Goal: Check status: Check status

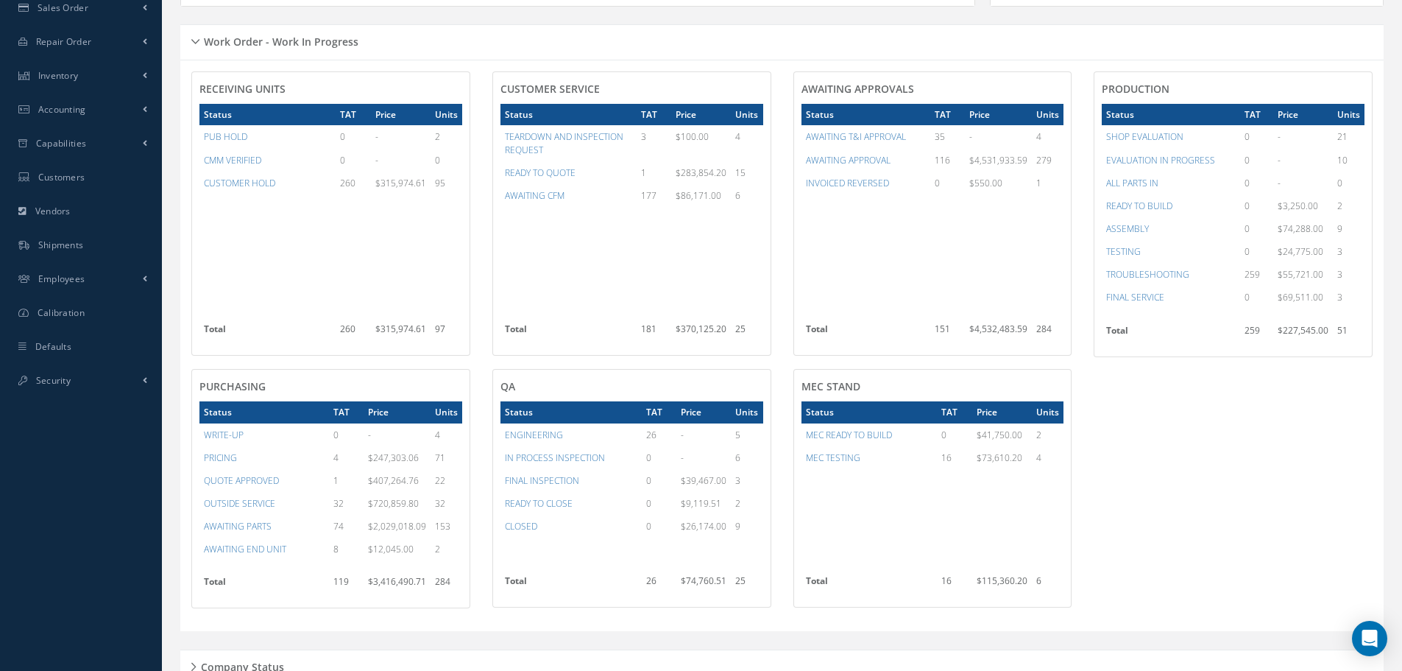
scroll to position [172, 0]
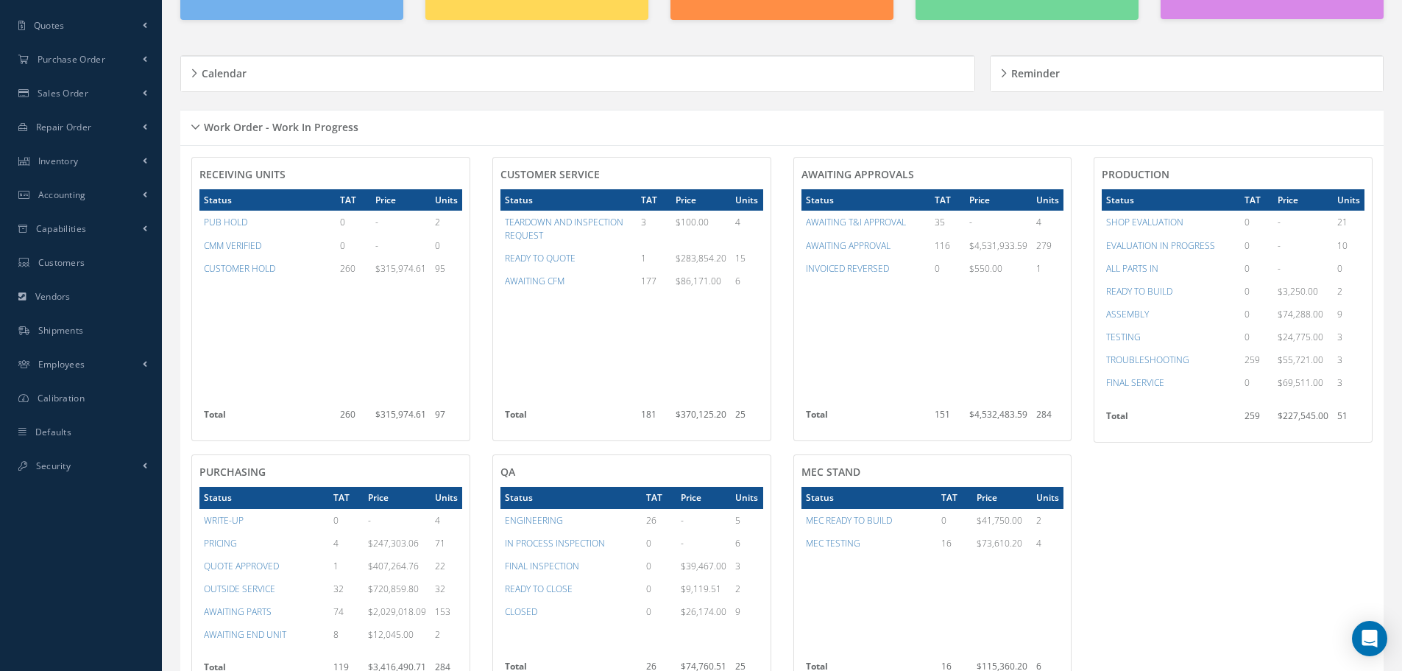
click at [197, 129] on div "Work Order - Work In Progress" at bounding box center [781, 127] width 1203 height 23
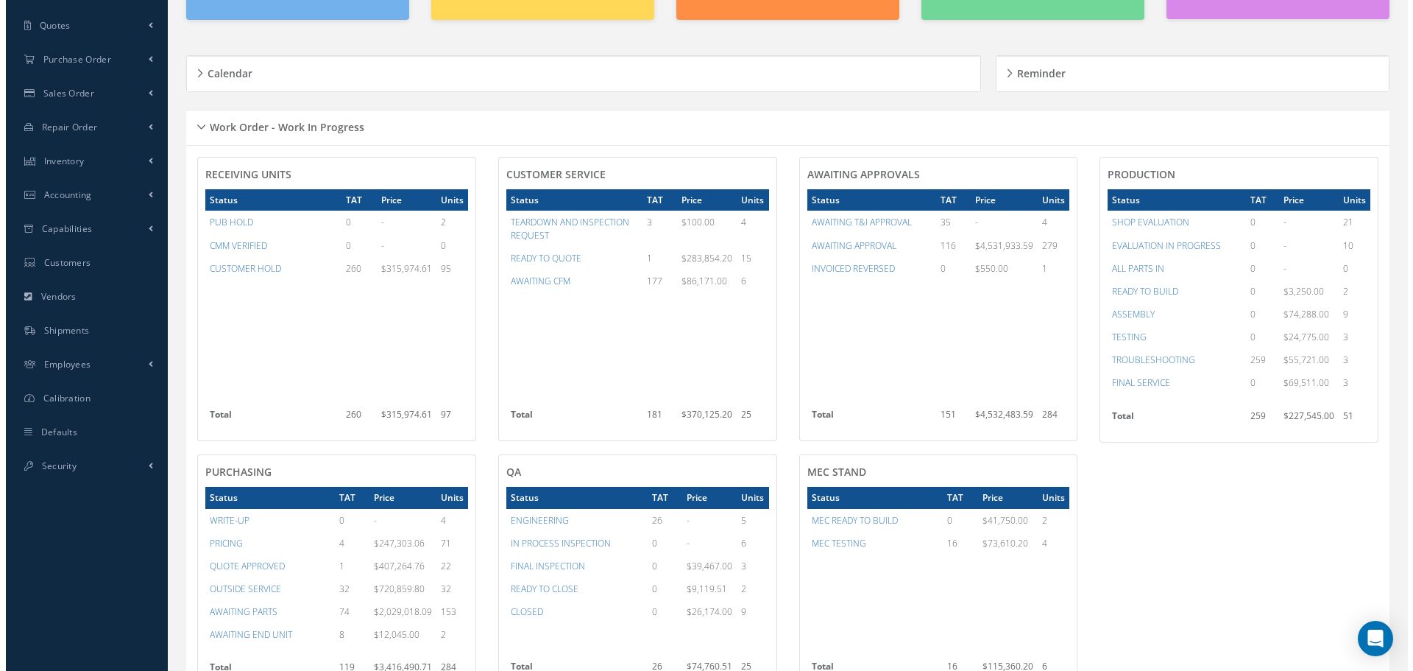
scroll to position [0, 0]
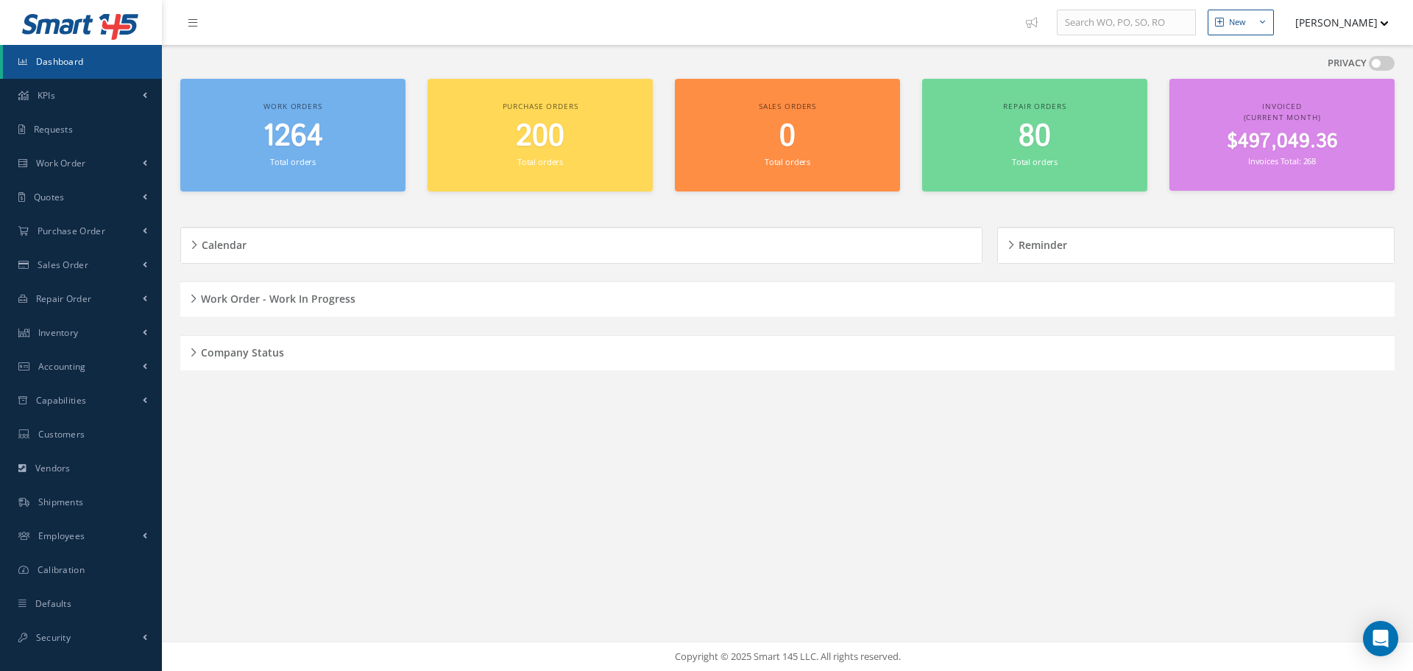
click at [195, 353] on div "Company Status" at bounding box center [787, 353] width 1215 height 23
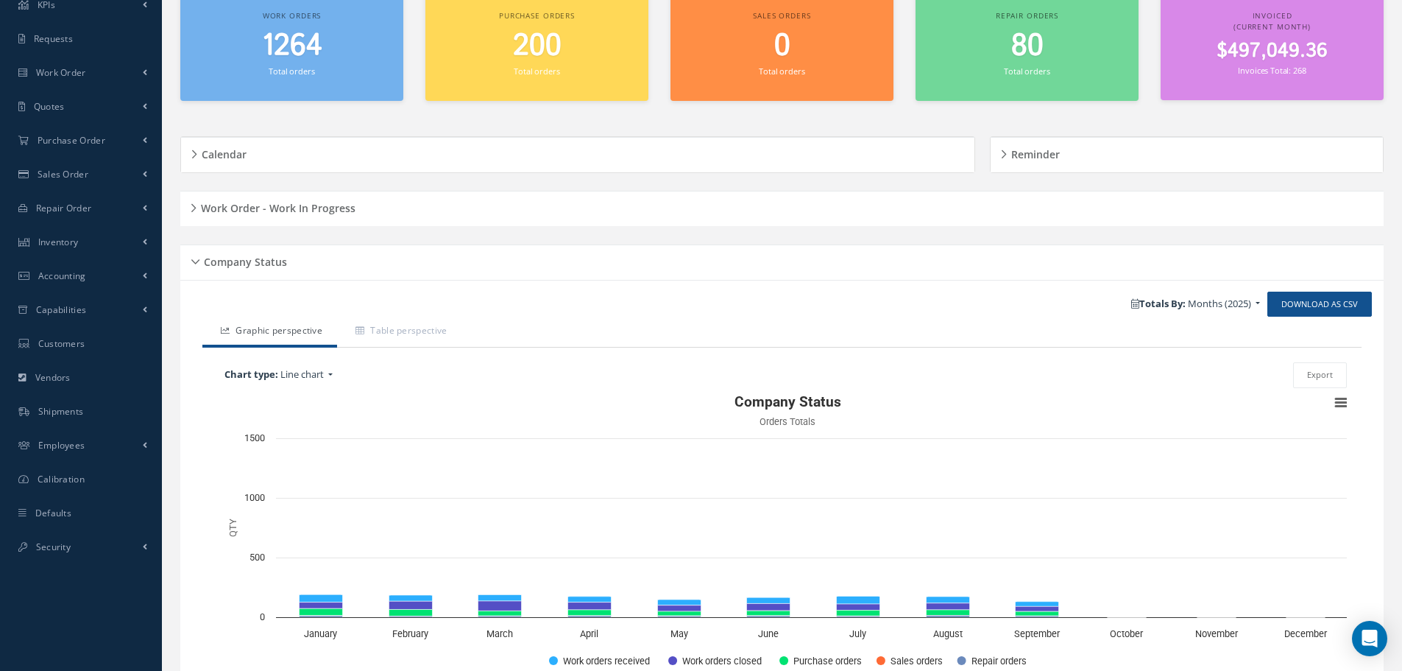
scroll to position [176, 0]
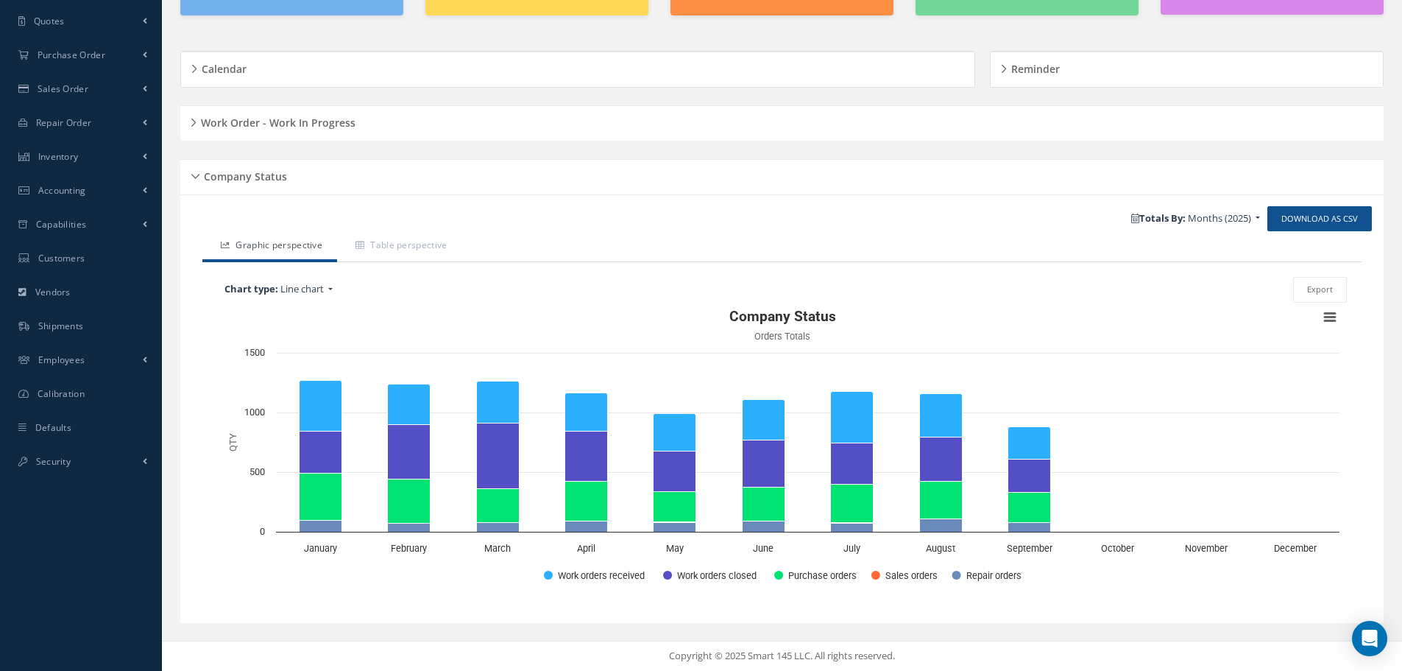
click at [199, 180] on div "Company Status" at bounding box center [781, 177] width 1203 height 23
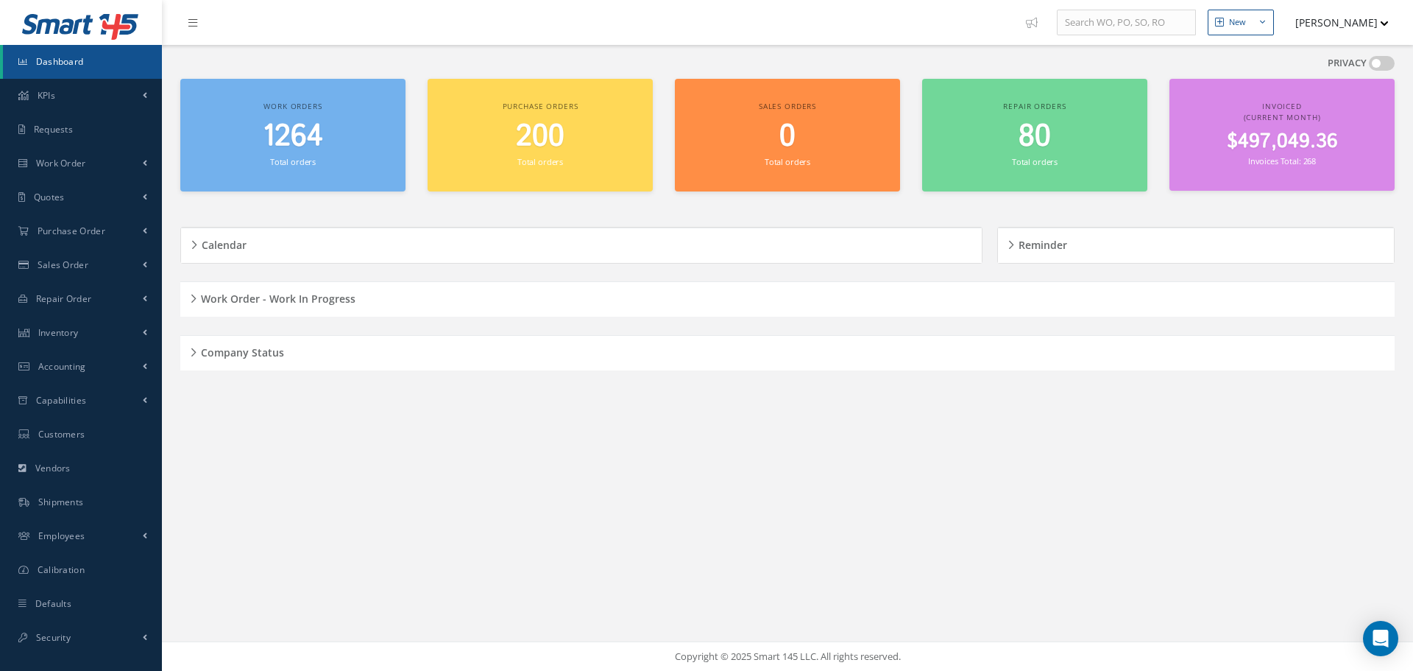
click at [197, 292] on h5 "Work Order - Work In Progress" at bounding box center [276, 297] width 159 height 18
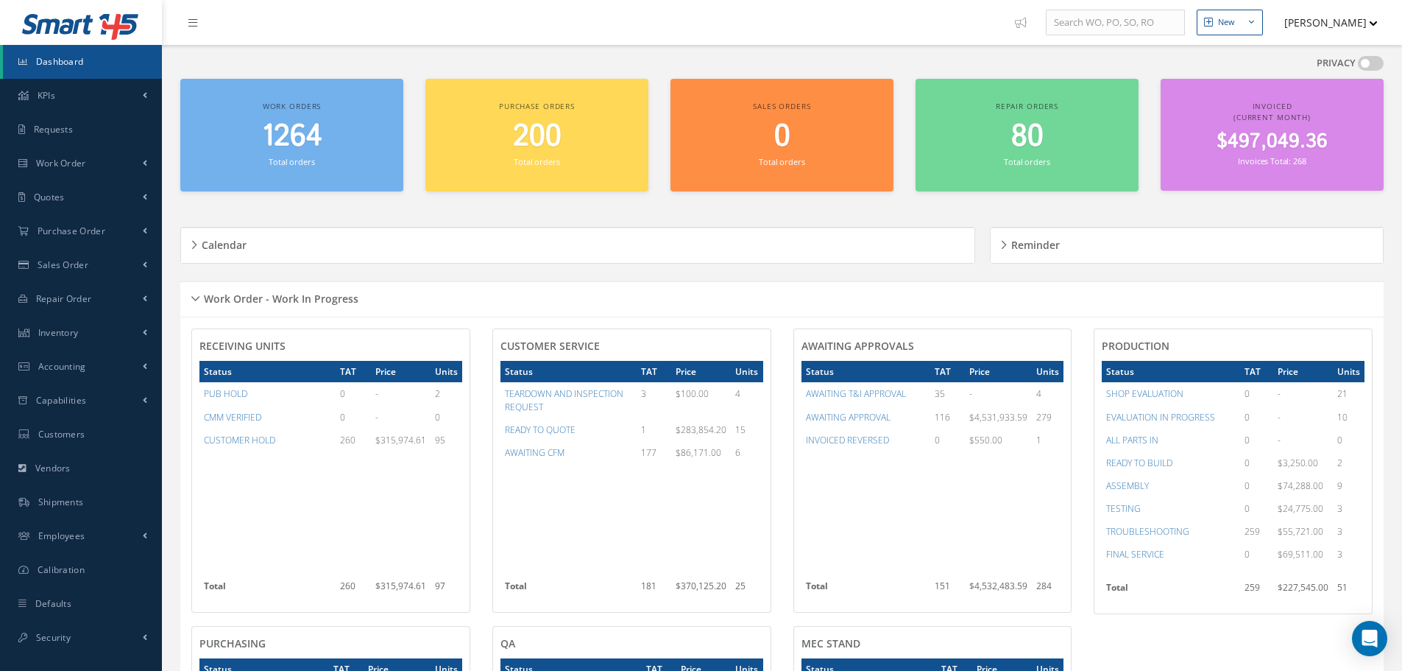
click at [195, 297] on div "Work Order - Work In Progress" at bounding box center [781, 299] width 1203 height 23
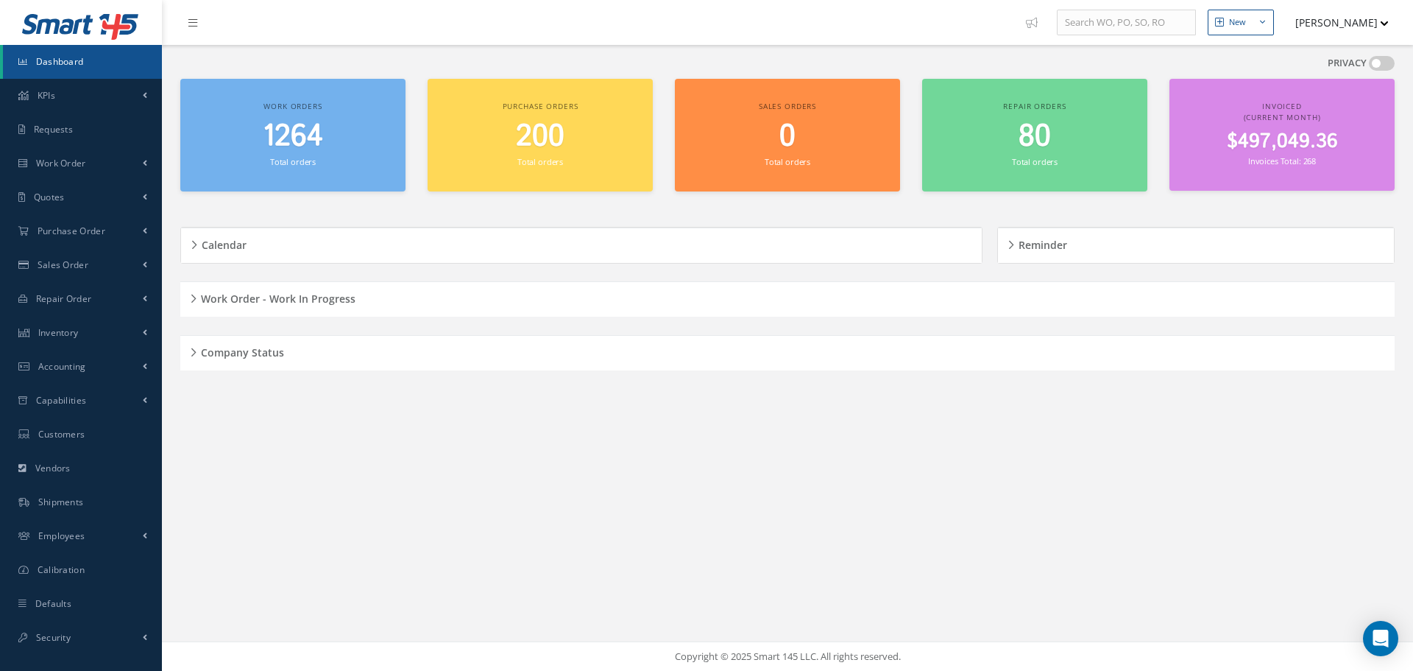
click at [191, 354] on div "Company Status" at bounding box center [787, 353] width 1215 height 23
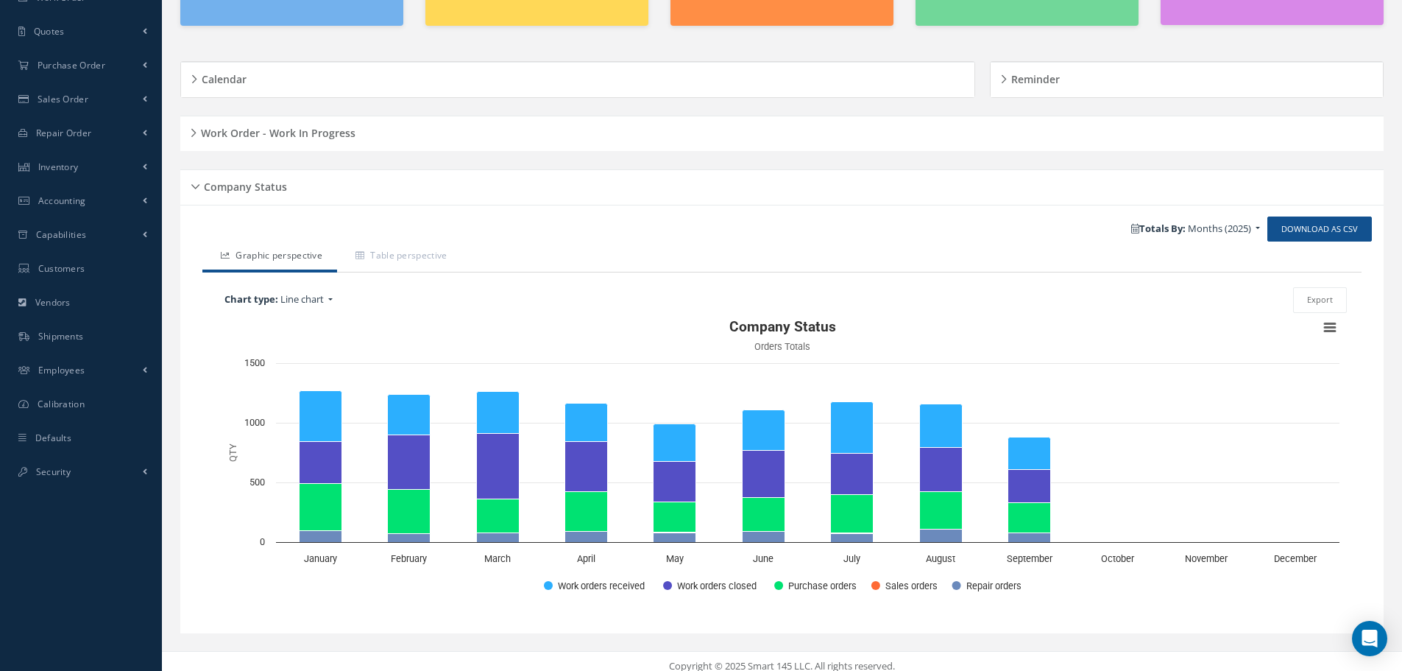
scroll to position [176, 0]
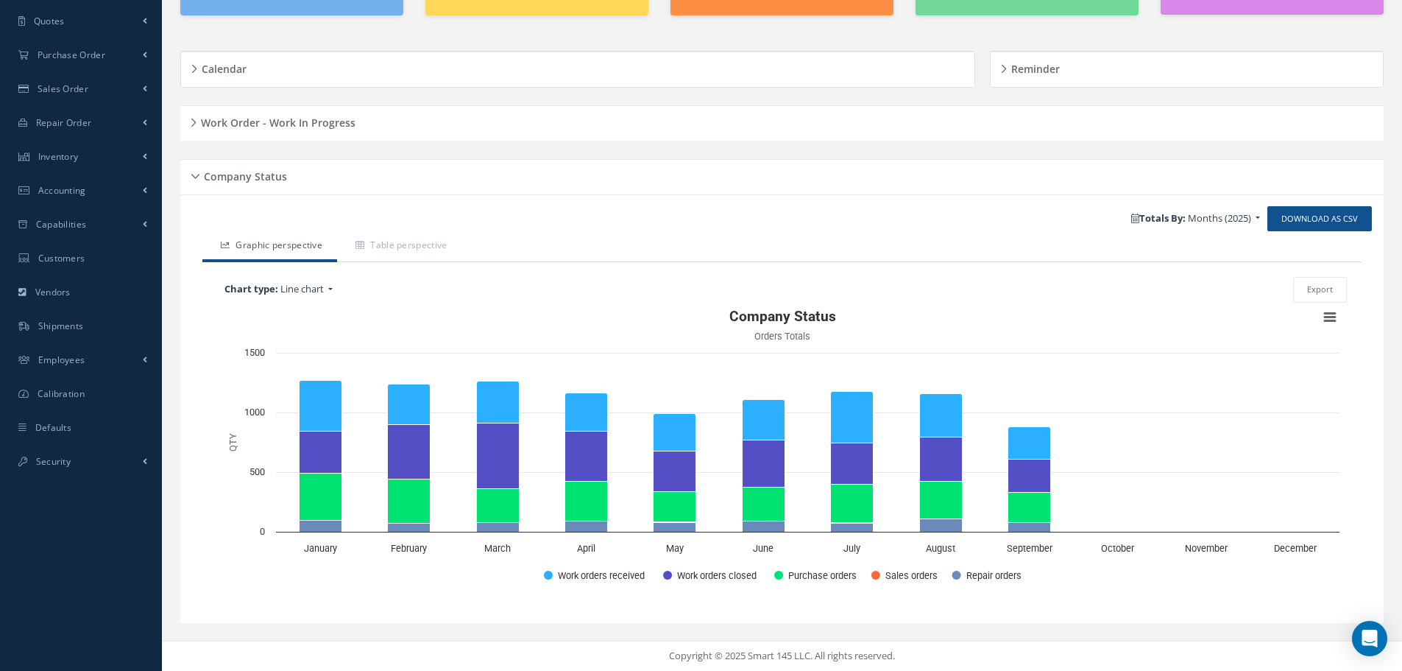
click at [192, 179] on div "Company Status" at bounding box center [781, 177] width 1203 height 23
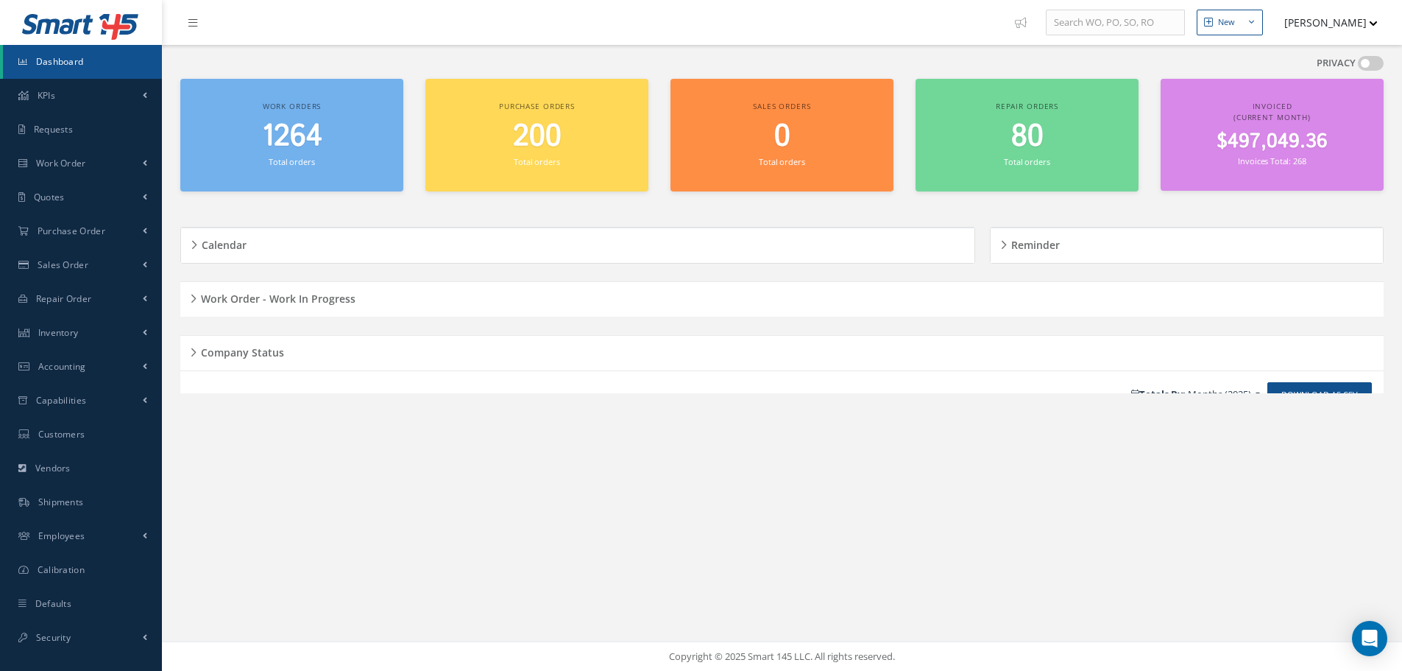
scroll to position [0, 0]
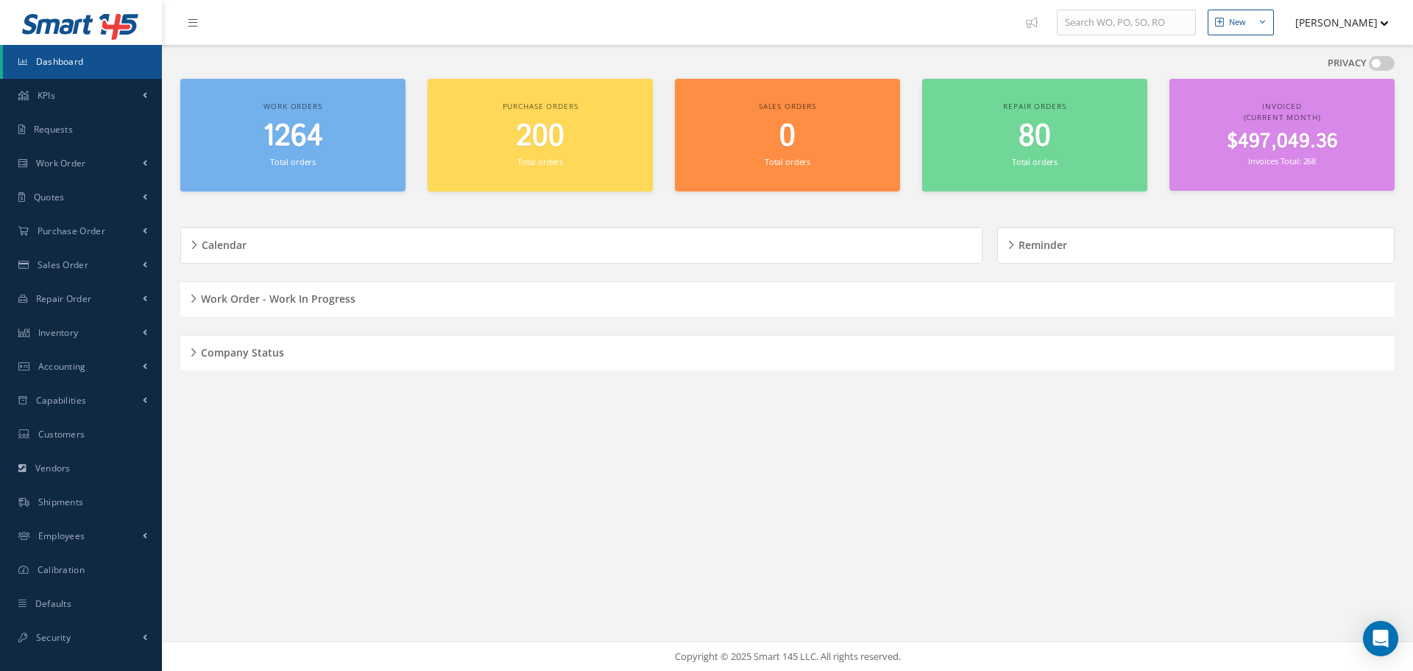
click at [192, 299] on div "Work Order - Work In Progress" at bounding box center [787, 299] width 1215 height 23
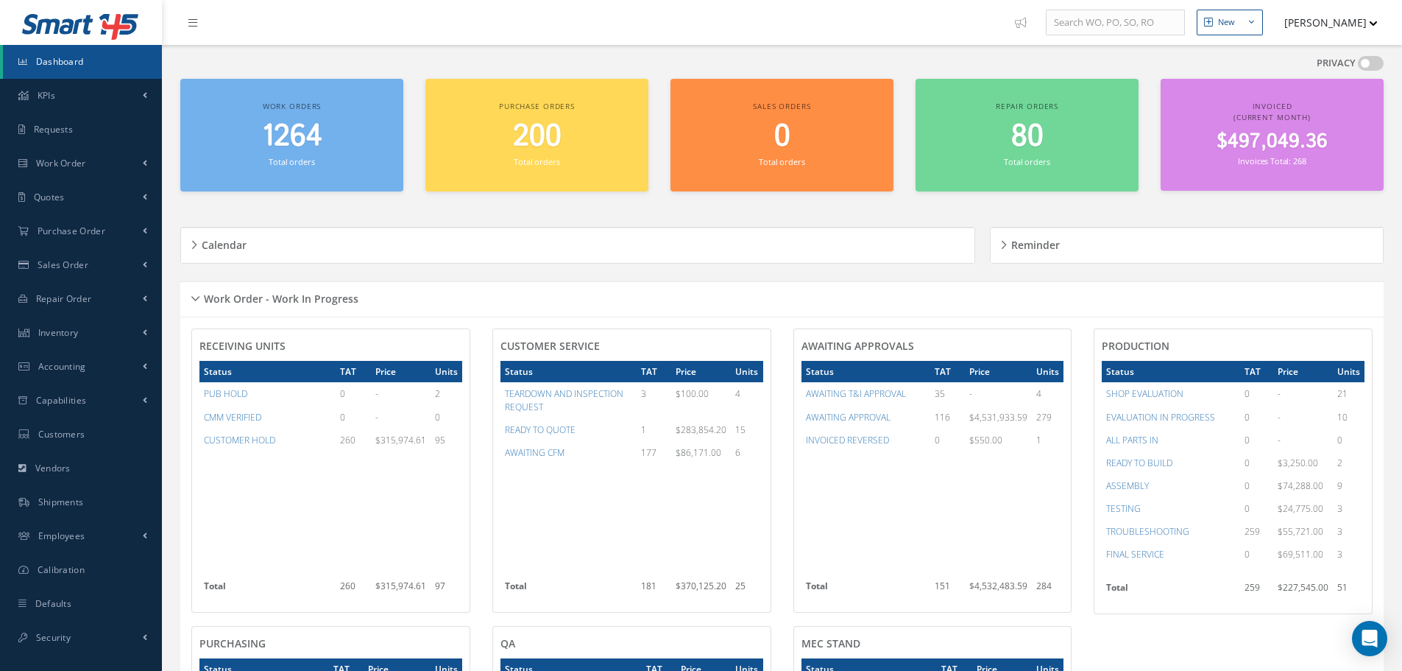
click at [194, 296] on div "Work Order - Work In Progress" at bounding box center [781, 299] width 1203 height 23
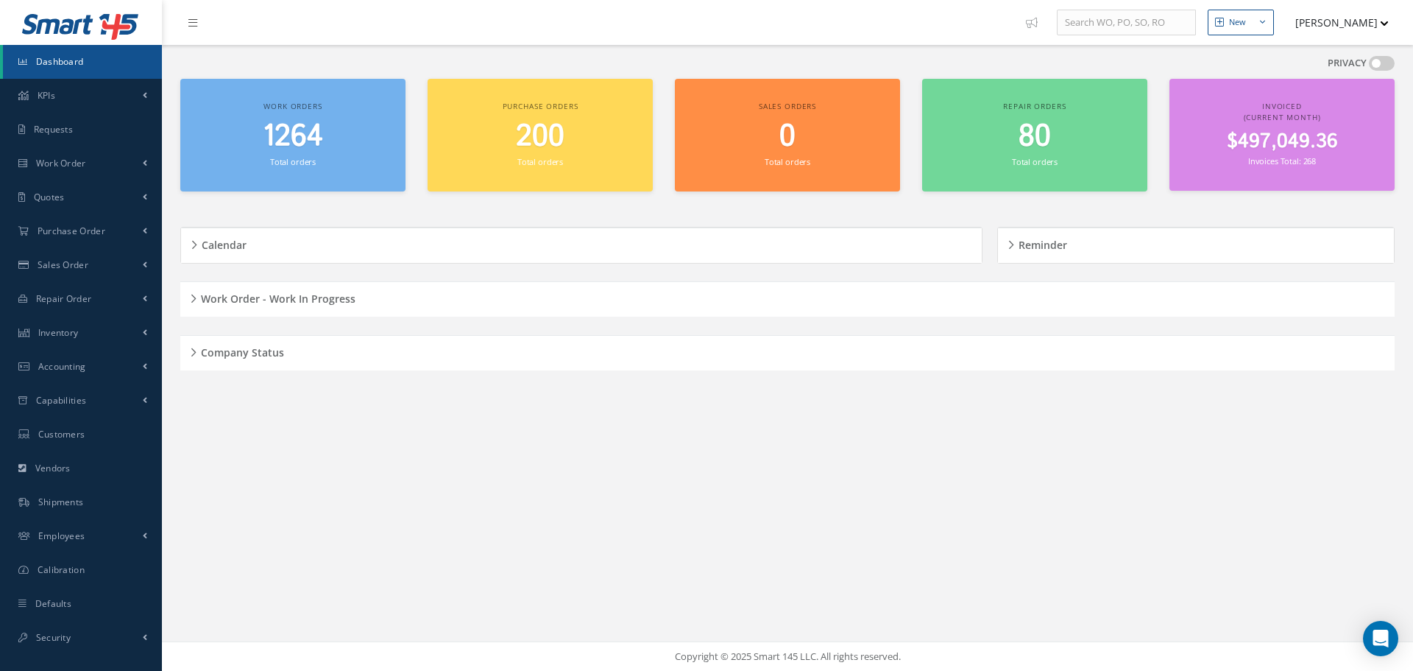
click at [188, 352] on div "Company Status" at bounding box center [787, 353] width 1215 height 23
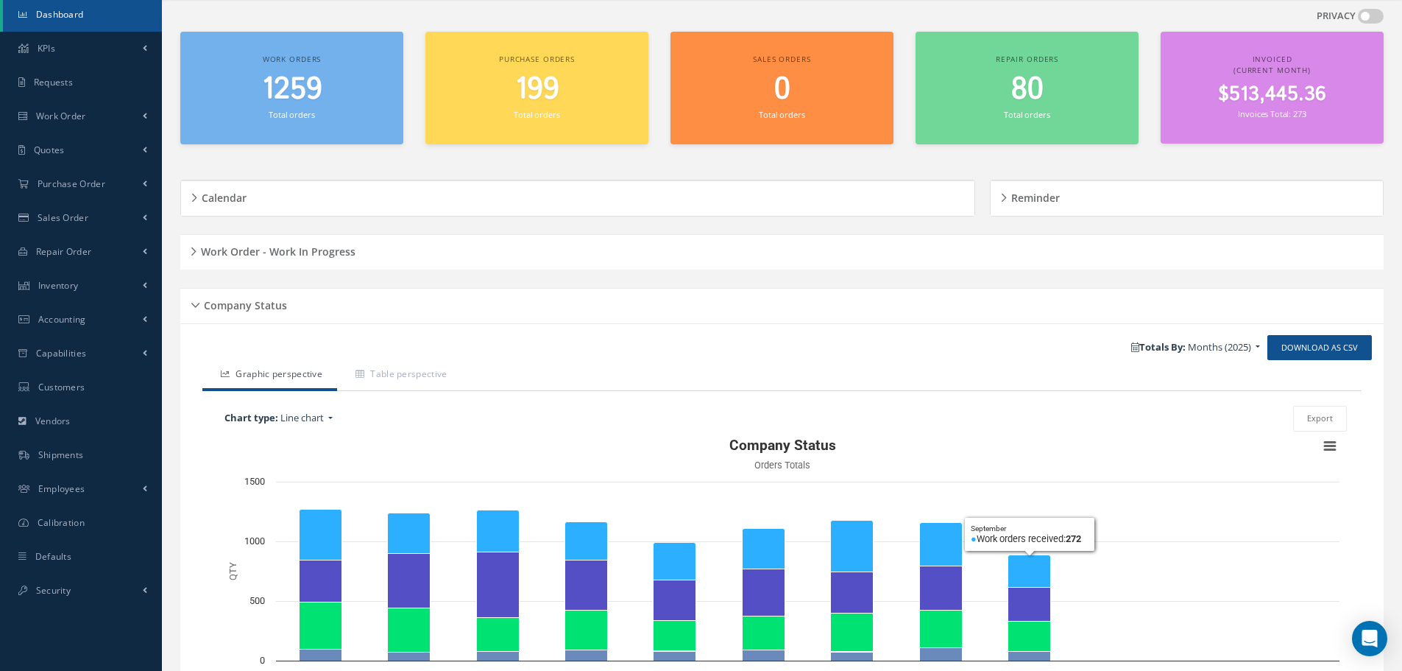
scroll to position [74, 0]
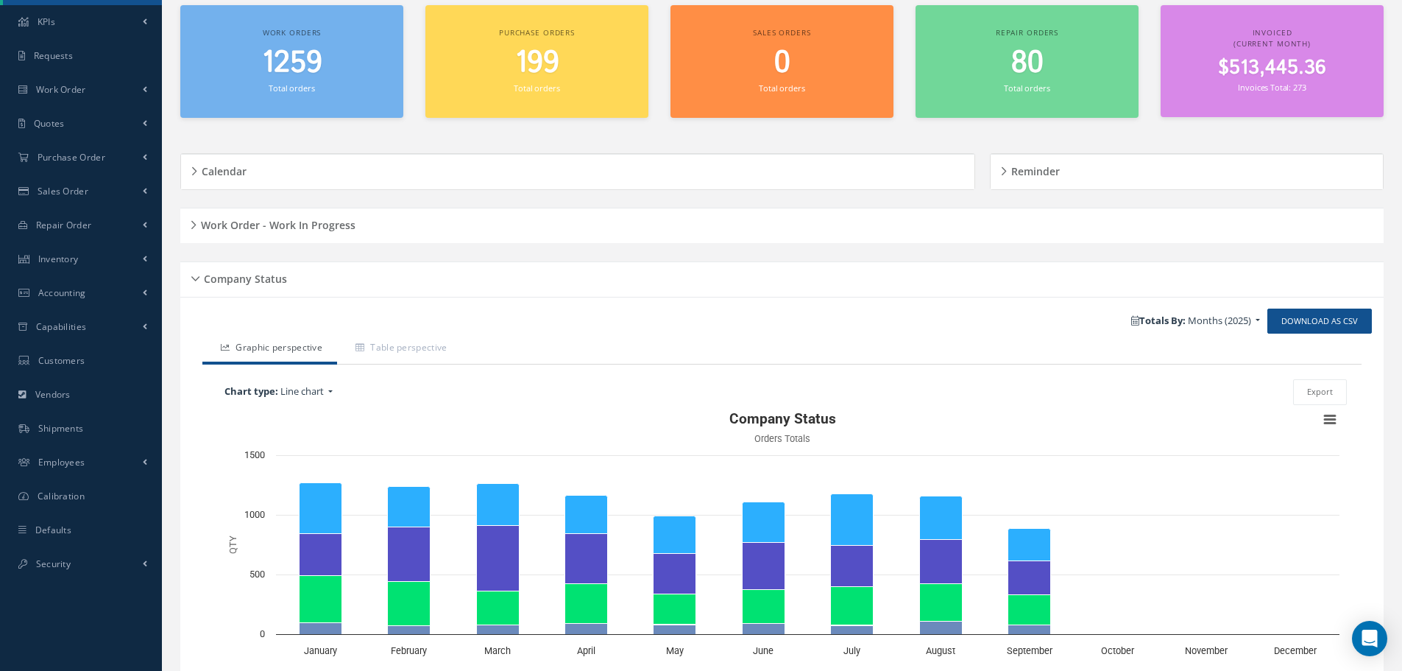
click at [191, 283] on div "Company Status" at bounding box center [781, 279] width 1203 height 23
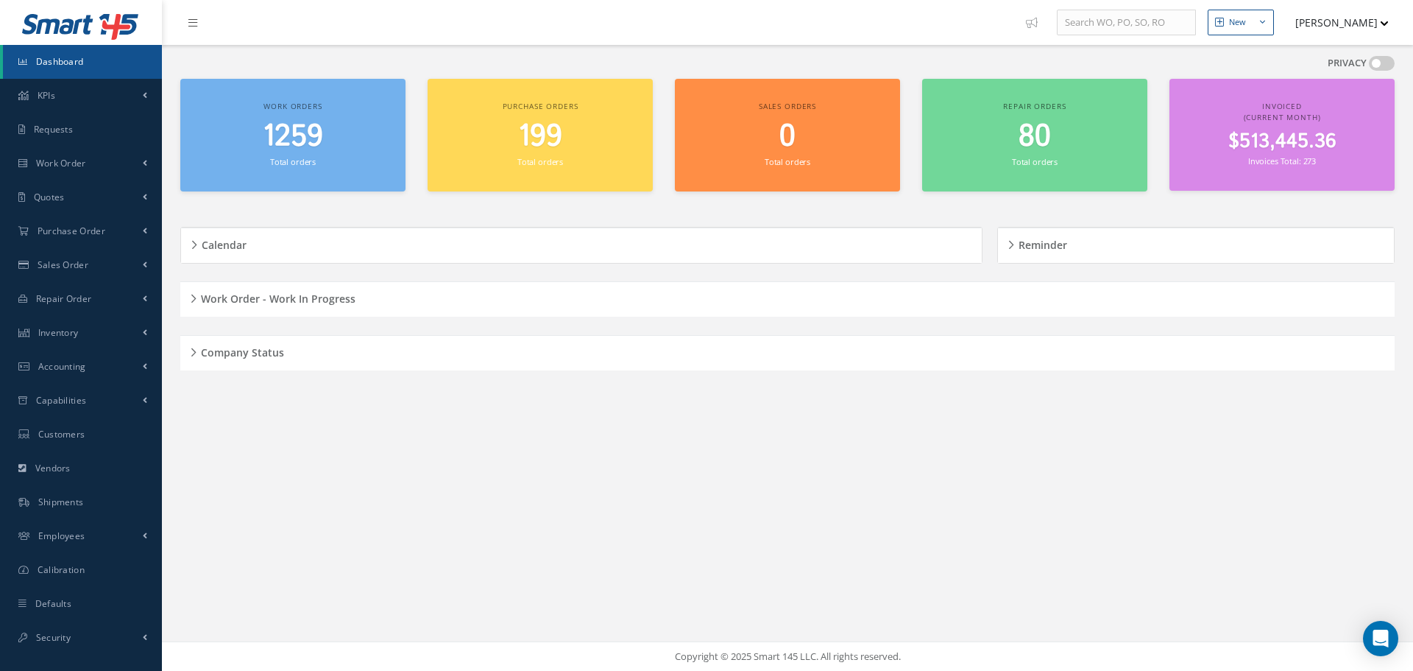
click at [194, 296] on div "Work Order - Work In Progress" at bounding box center [787, 299] width 1215 height 23
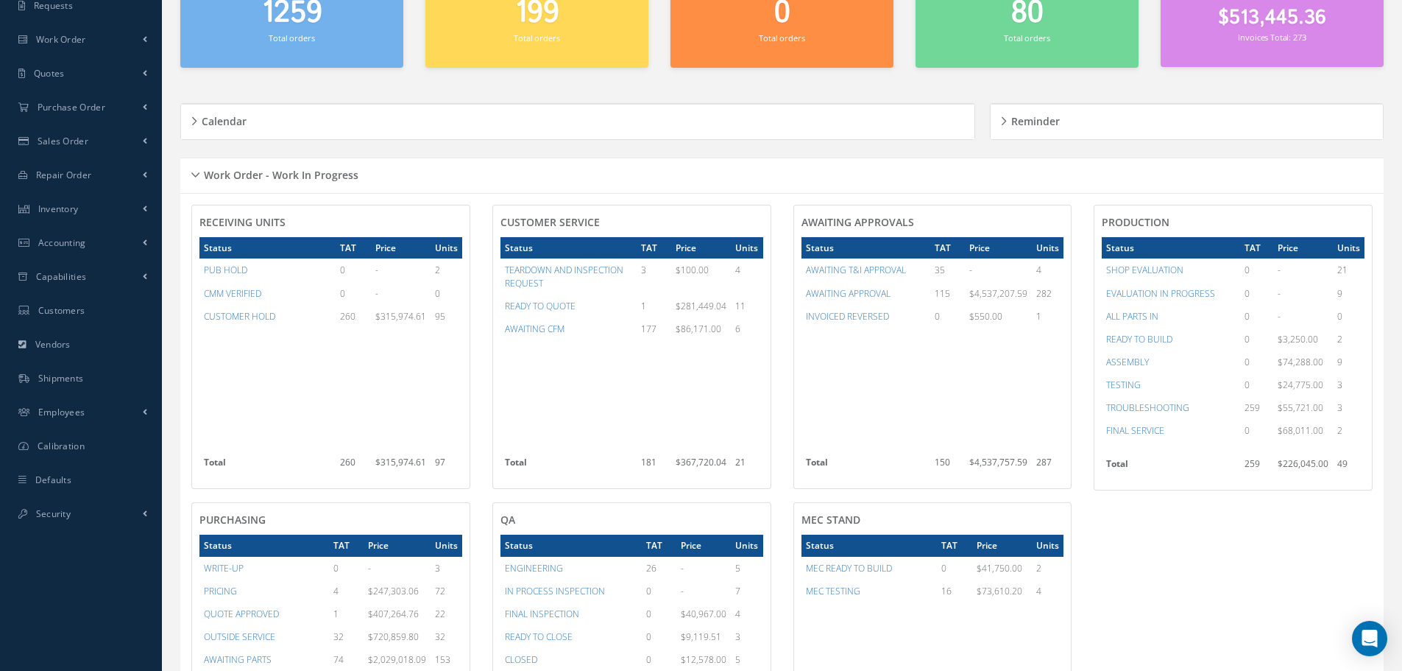
scroll to position [147, 0]
